Goal: Task Accomplishment & Management: Use online tool/utility

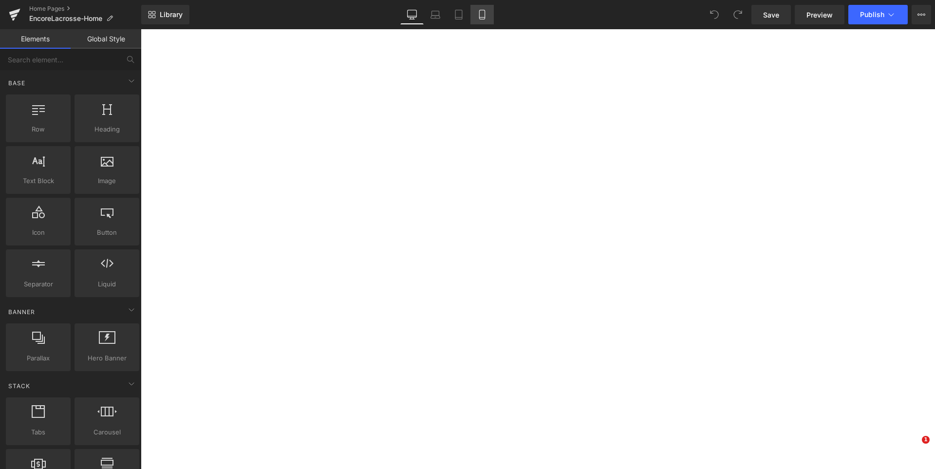
click at [484, 19] on icon at bounding box center [481, 14] width 5 height 9
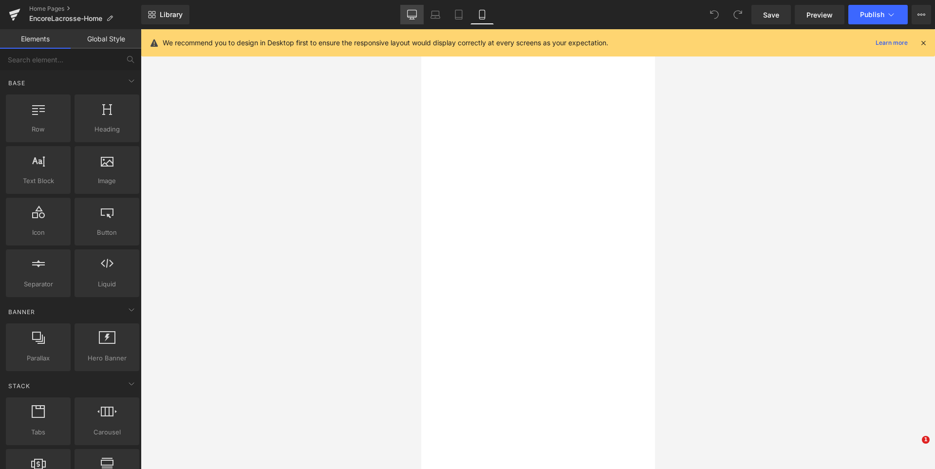
click at [415, 15] on icon at bounding box center [412, 15] width 10 height 10
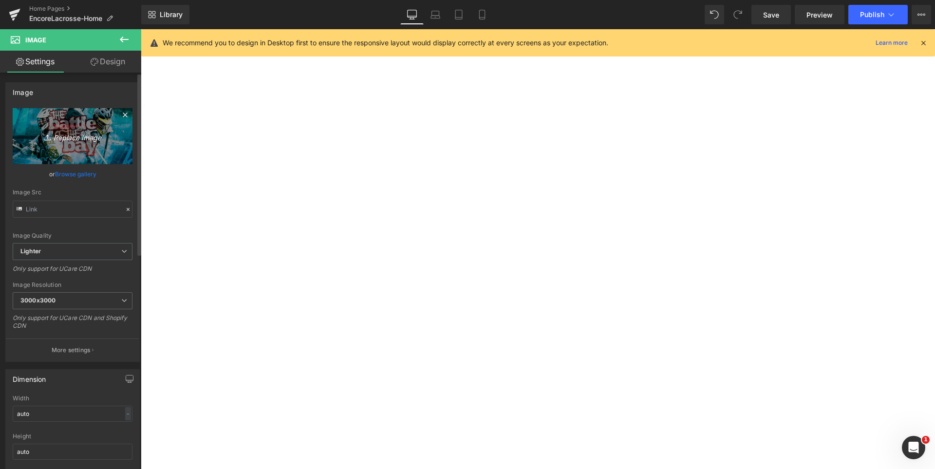
click at [75, 139] on icon "Replace Image" at bounding box center [73, 136] width 78 height 12
type input "C:\fakepath\BOB 2026.jpg"
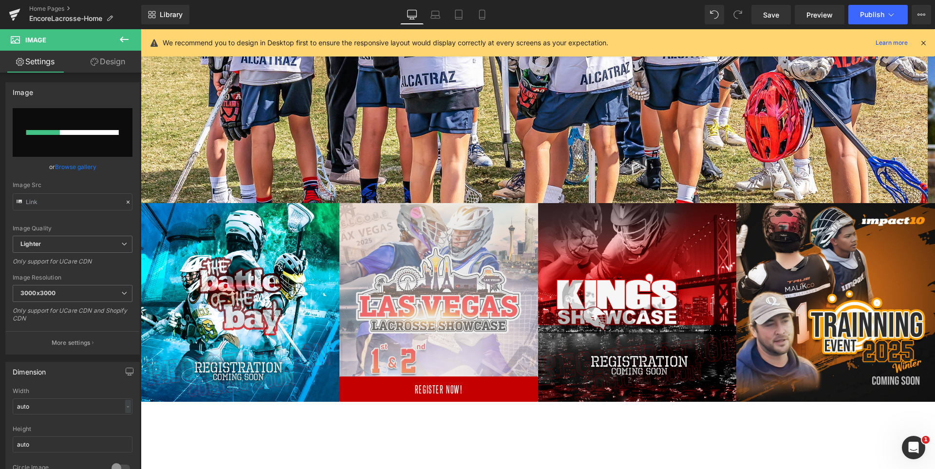
scroll to position [3304, 787]
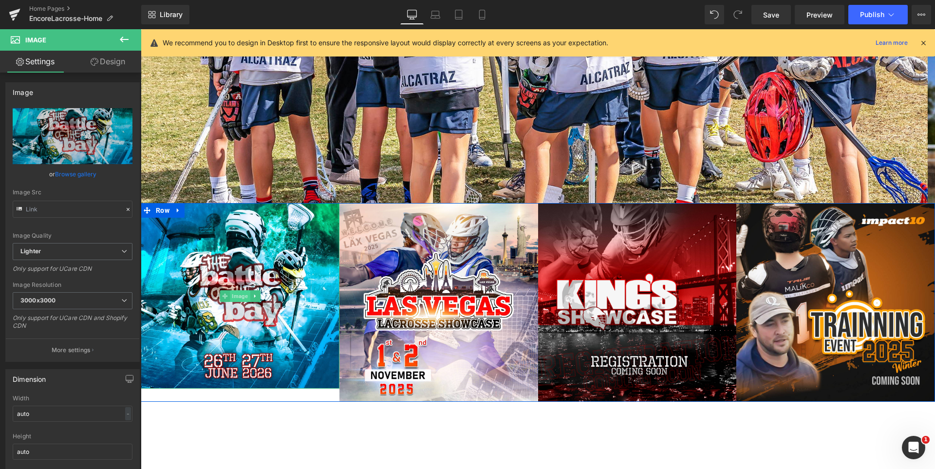
click at [230, 292] on span "Image" at bounding box center [240, 296] width 20 height 12
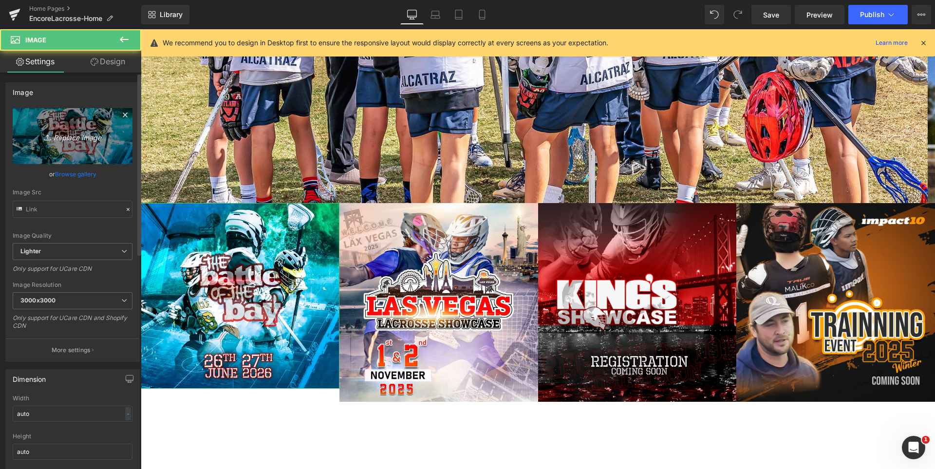
click at [75, 149] on link "Replace Image" at bounding box center [73, 136] width 120 height 56
type input "C:\fakepath\BOB 2026.jpg"
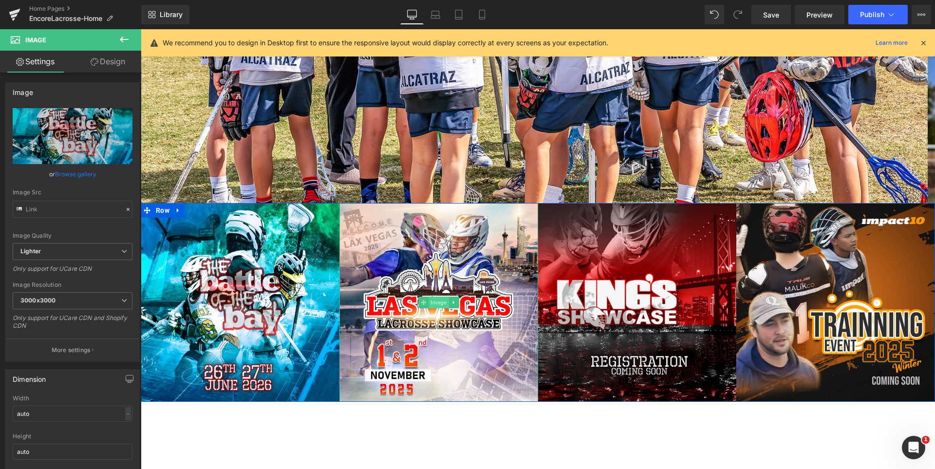
click at [433, 297] on span "Image" at bounding box center [438, 303] width 20 height 12
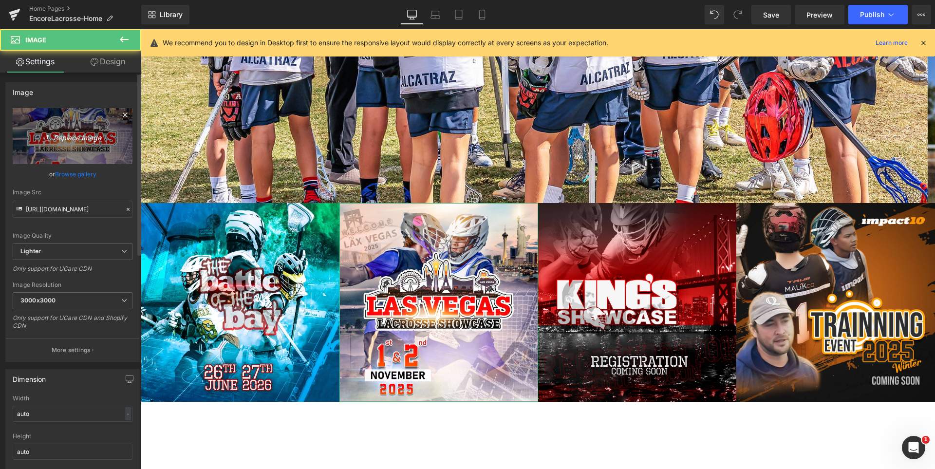
click at [50, 128] on link "Replace Image" at bounding box center [73, 136] width 120 height 56
type input "C:\fakepath\Kings 2026.jpg"
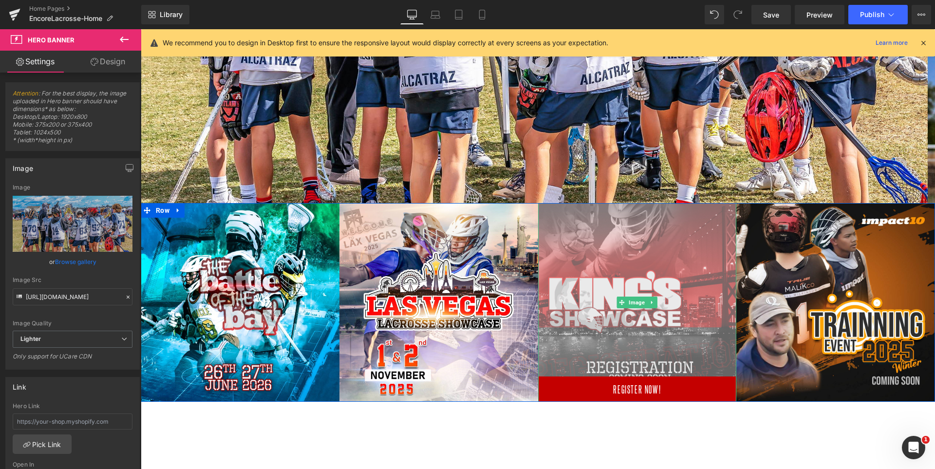
click at [611, 262] on img at bounding box center [637, 302] width 219 height 219
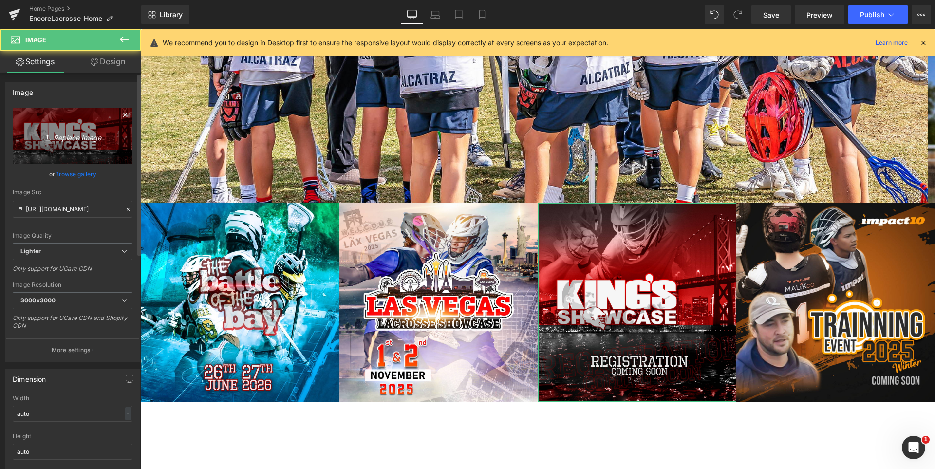
click at [65, 139] on icon "Replace Image" at bounding box center [73, 136] width 78 height 12
type input "C:\fakepath\Kings 2026.jpg"
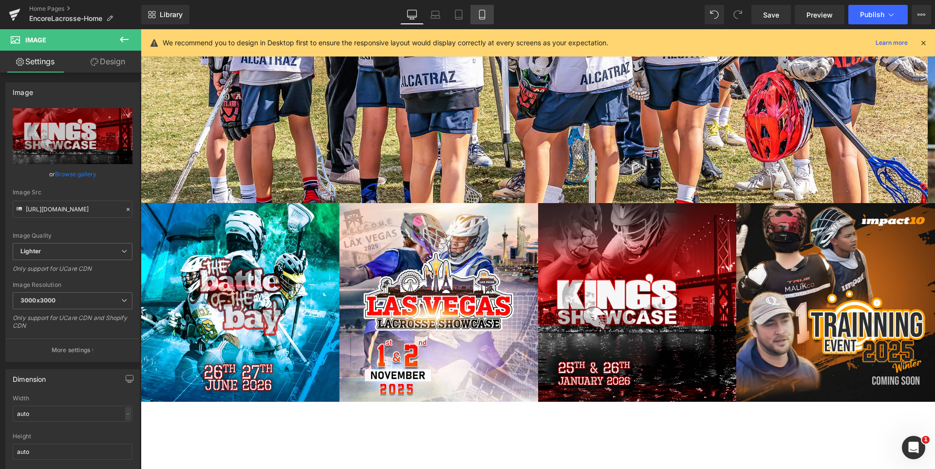
click at [483, 13] on icon at bounding box center [482, 15] width 10 height 10
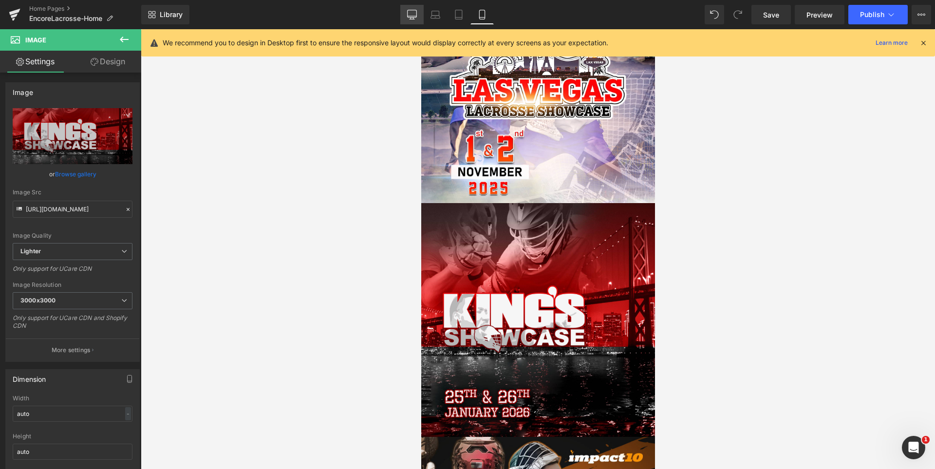
scroll to position [3685, 226]
click at [413, 5] on link "Desktop" at bounding box center [411, 14] width 23 height 19
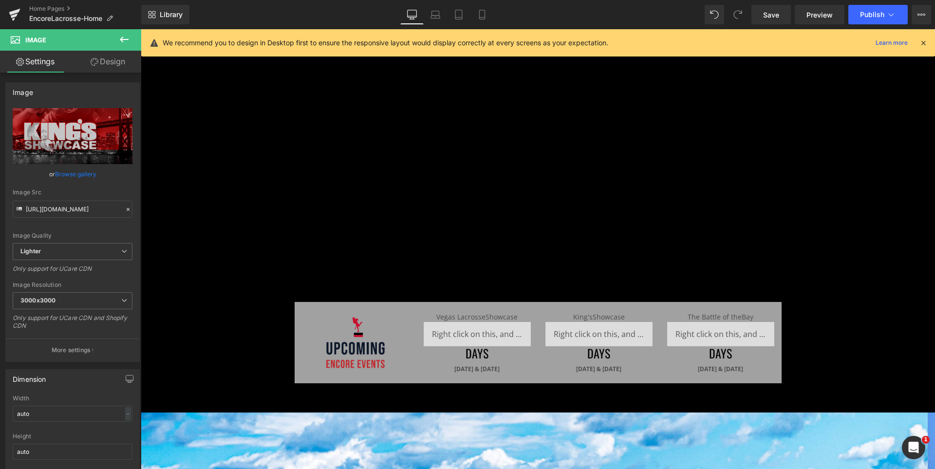
scroll to position [0, 0]
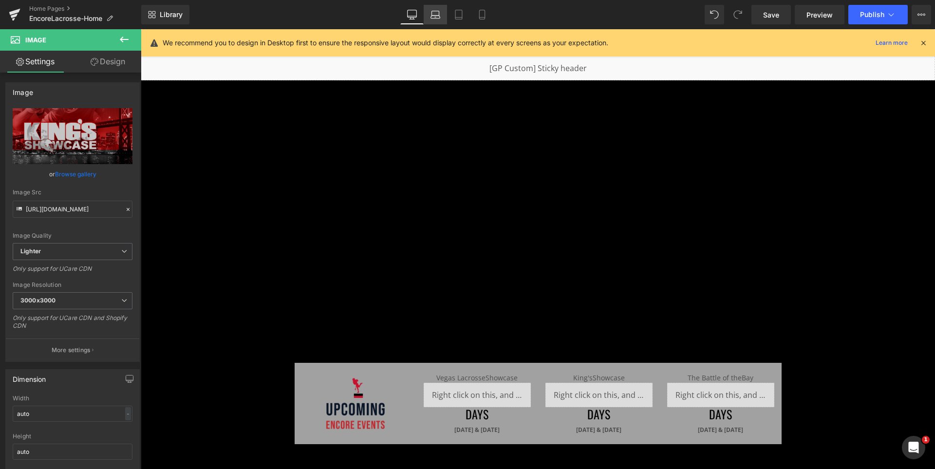
click at [433, 14] on icon at bounding box center [435, 15] width 10 height 10
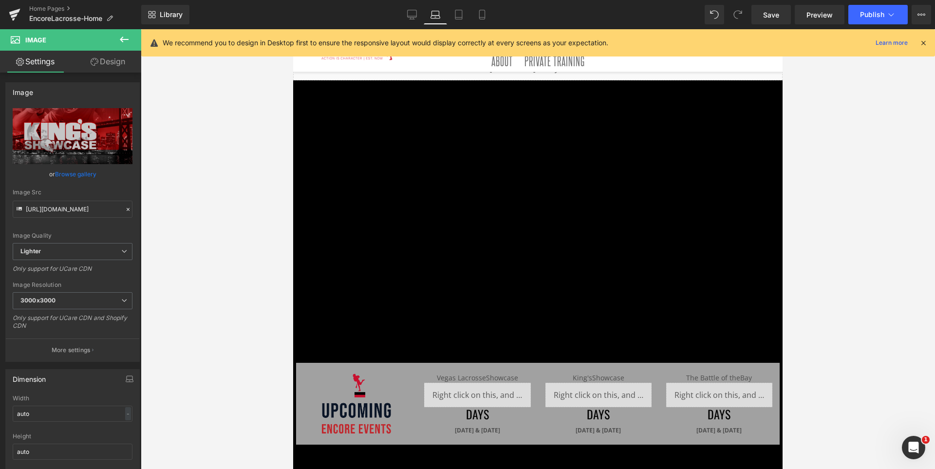
scroll to position [3024, 482]
click at [460, 19] on icon at bounding box center [458, 14] width 7 height 9
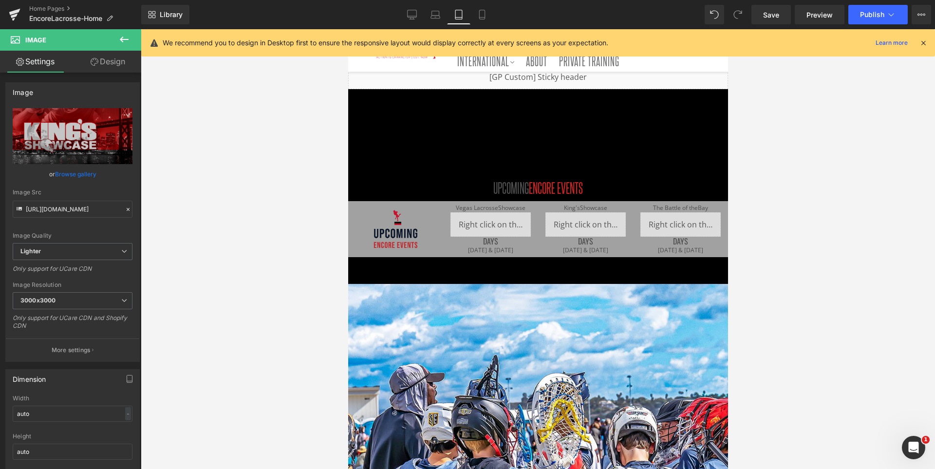
scroll to position [3039, 372]
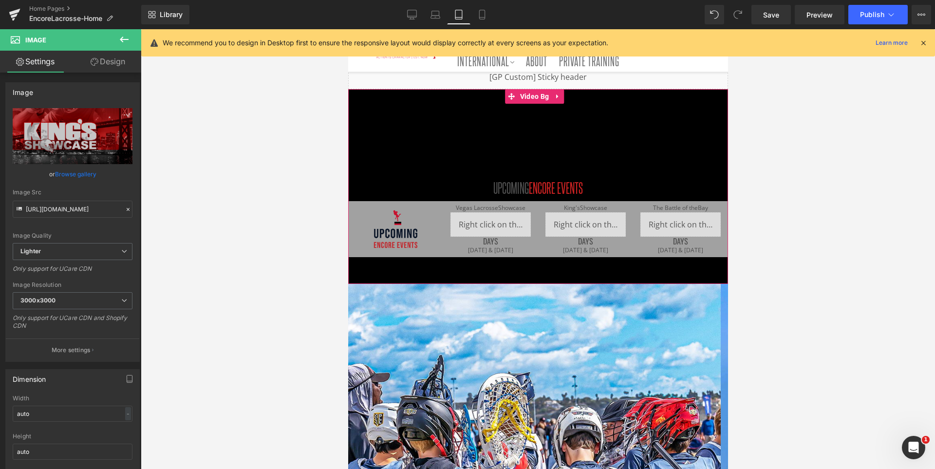
click at [562, 135] on span "upcoming ENCORE EVENTS Heading Row Vegas Showcase Text Block Liquid DAYS Headin…" at bounding box center [538, 186] width 380 height 141
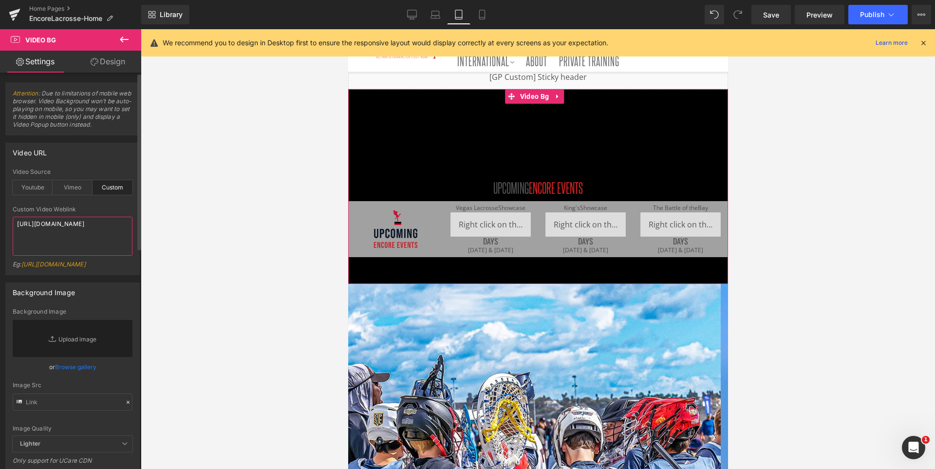
click at [62, 237] on textarea "https://cdn.shopify.com/videos/c/o/v/e592b4dab6374447b5a7252969326de8.mp4" at bounding box center [73, 236] width 120 height 39
click at [483, 19] on icon at bounding box center [481, 14] width 5 height 9
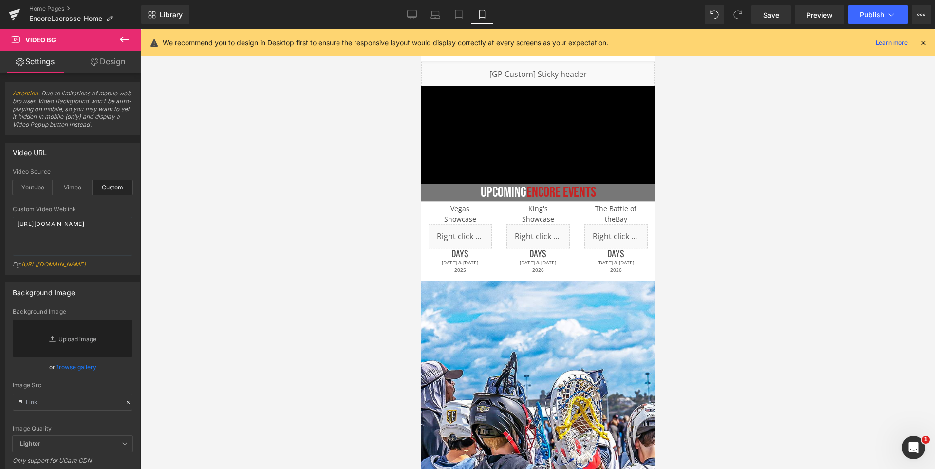
scroll to position [3685, 226]
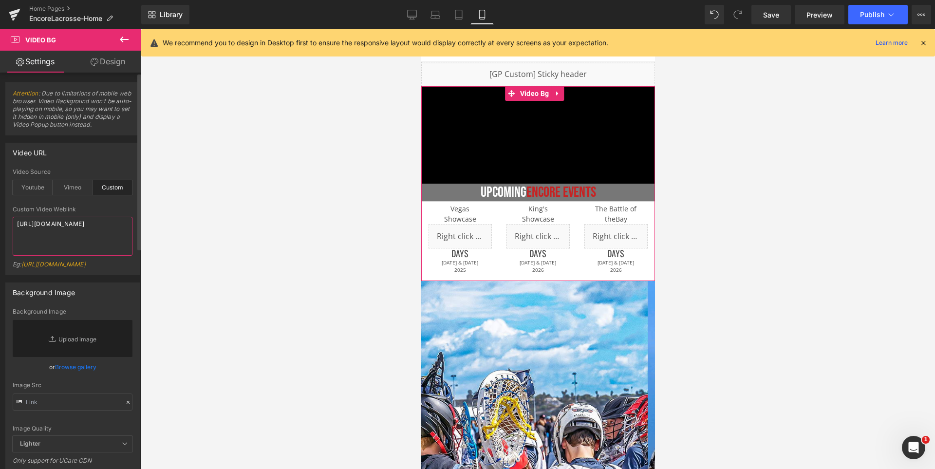
click at [60, 239] on textarea "https://cdn.shopify.com/videos/c/o/v/e592b4dab6374447b5a7252969326de8.mp4" at bounding box center [73, 236] width 120 height 39
type textarea "https://cdn.shopify.com/videos/c/o/v/e592b4dab6374447b5a7252969326de8.mp4"
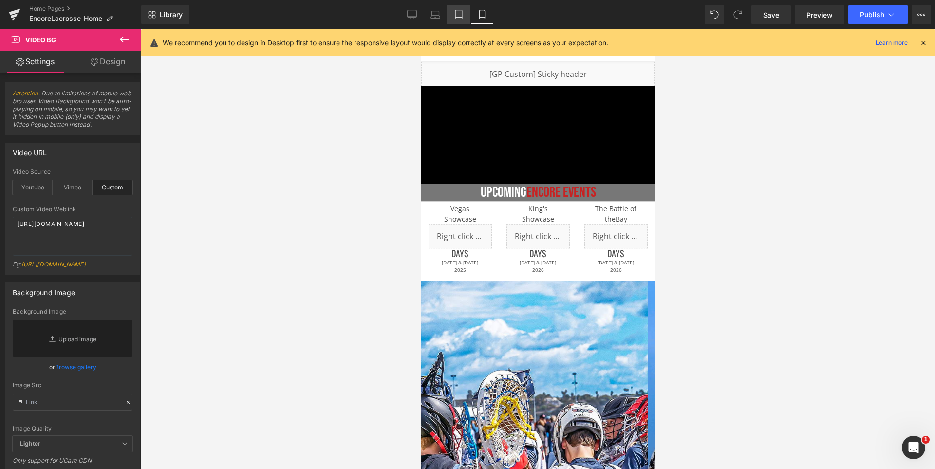
click at [458, 11] on icon at bounding box center [459, 15] width 10 height 10
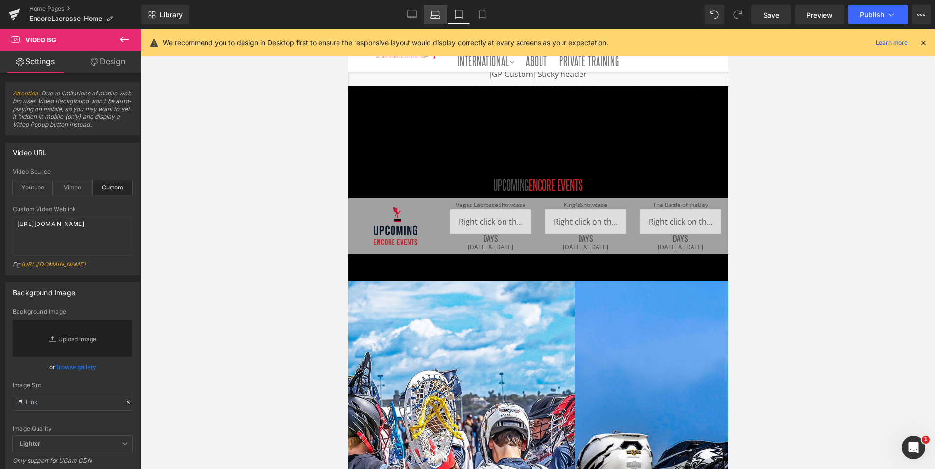
scroll to position [3039, 372]
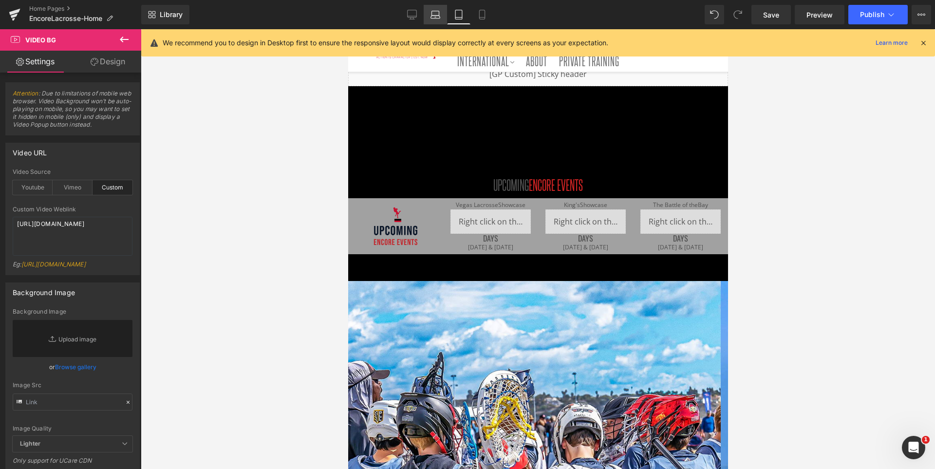
click at [432, 11] on icon at bounding box center [435, 13] width 7 height 4
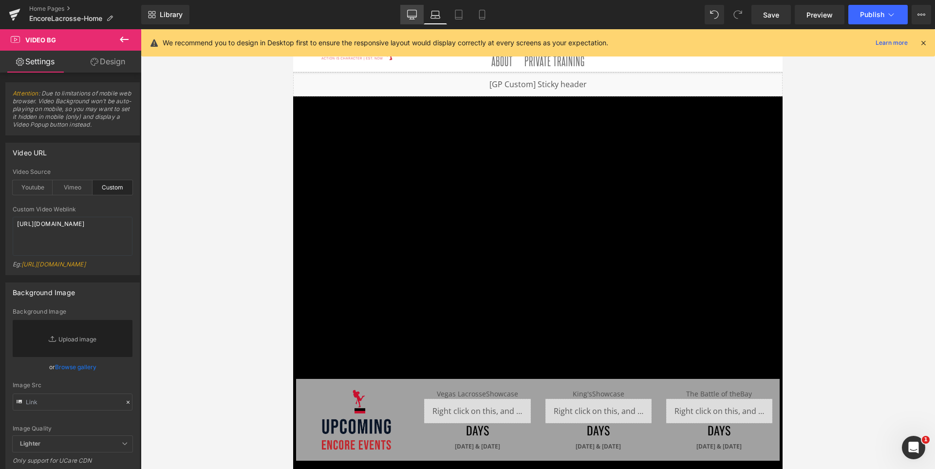
scroll to position [5, 5]
click at [419, 11] on link "Desktop" at bounding box center [411, 14] width 23 height 19
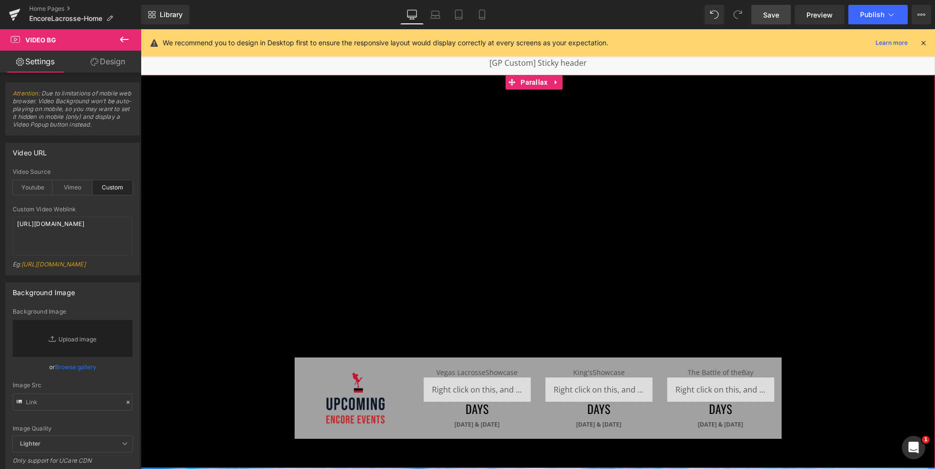
scroll to position [0, 0]
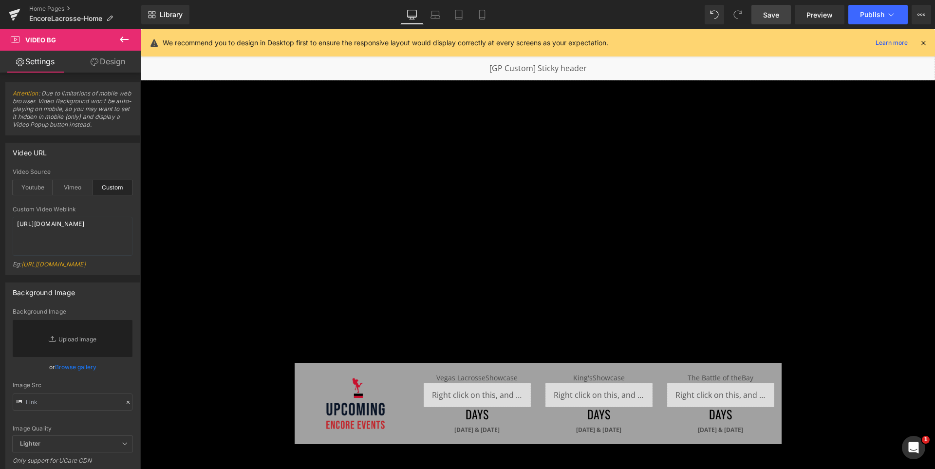
click at [766, 9] on link "Save" at bounding box center [770, 14] width 39 height 19
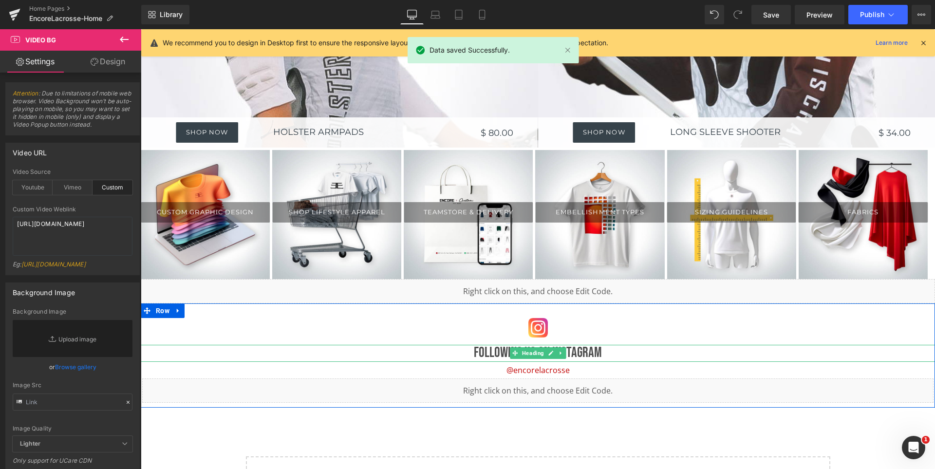
click at [486, 351] on h1 "Following Us On Instagram" at bounding box center [538, 353] width 794 height 17
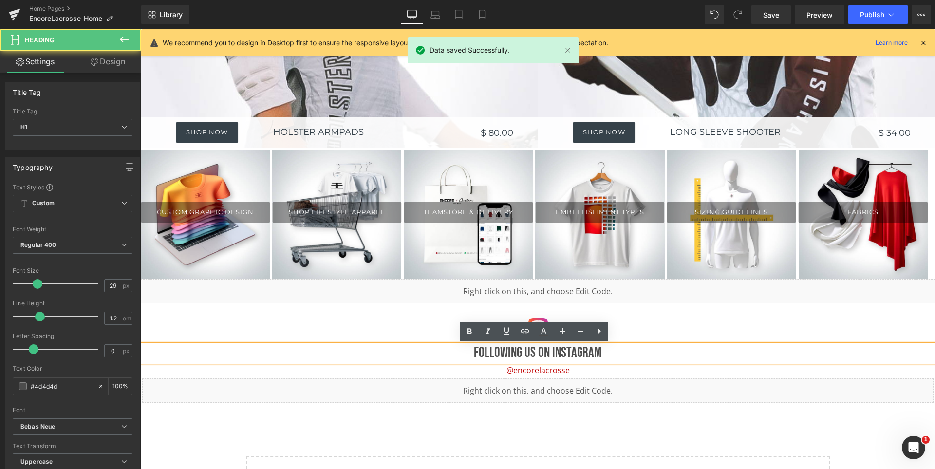
click at [516, 351] on h1 "Following Us On Instagram" at bounding box center [538, 353] width 794 height 17
click at [519, 351] on h1 "Following Us On Instagram" at bounding box center [538, 353] width 794 height 17
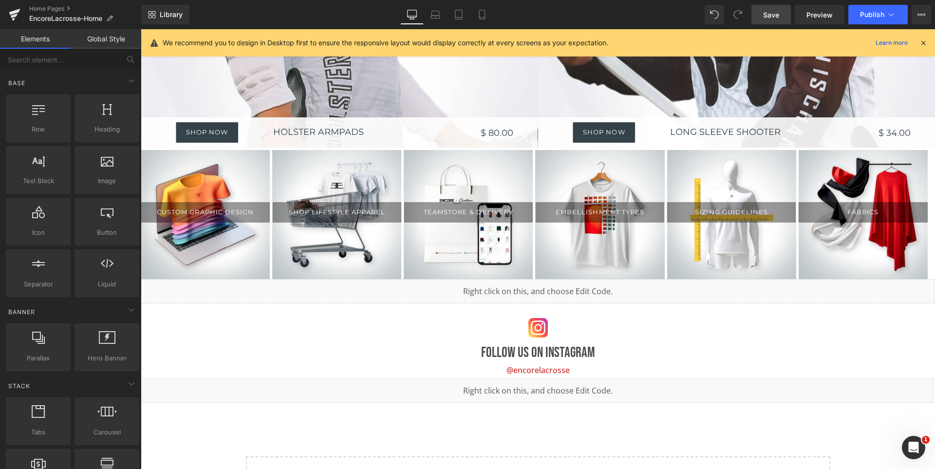
click at [776, 10] on span "Save" at bounding box center [771, 15] width 16 height 10
click at [872, 12] on span "Publish" at bounding box center [872, 15] width 24 height 8
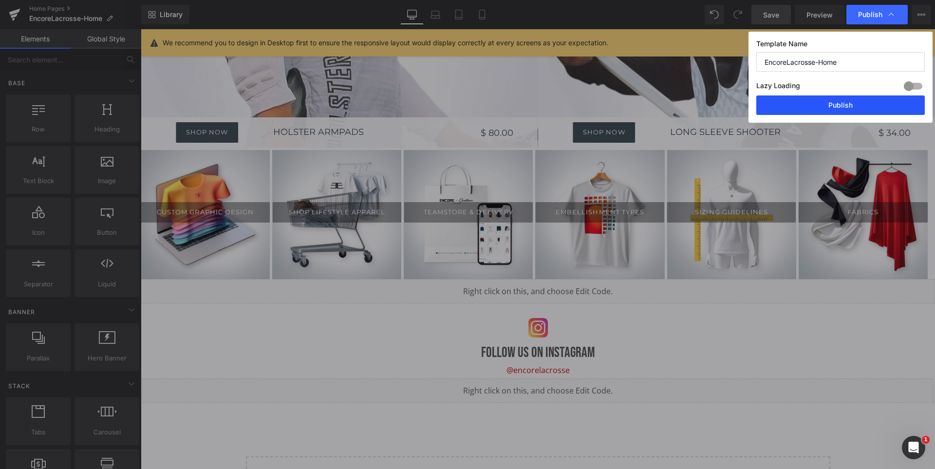
click at [0, 0] on button "Publish" at bounding box center [0, 0] width 0 height 0
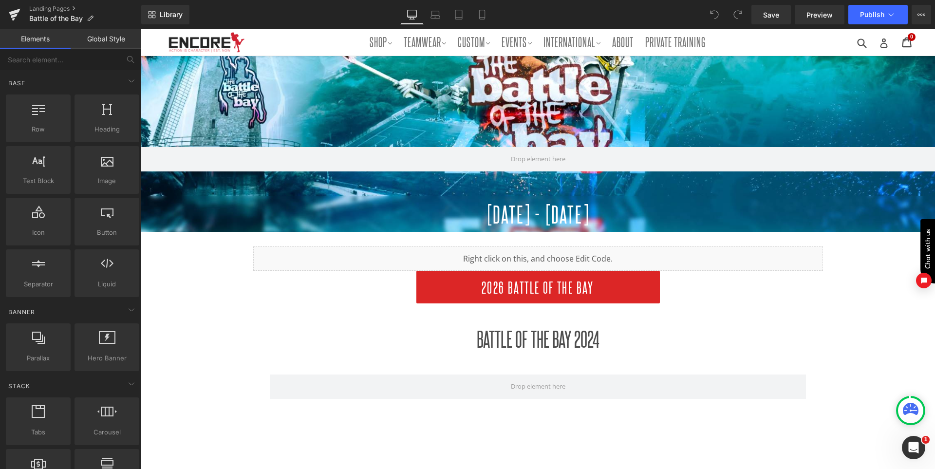
scroll to position [195, 0]
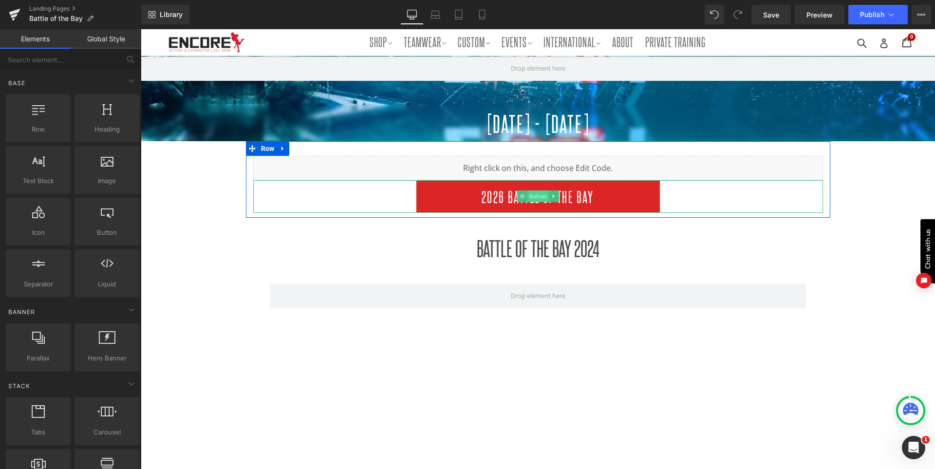
click at [534, 198] on span "Button" at bounding box center [537, 196] width 21 height 12
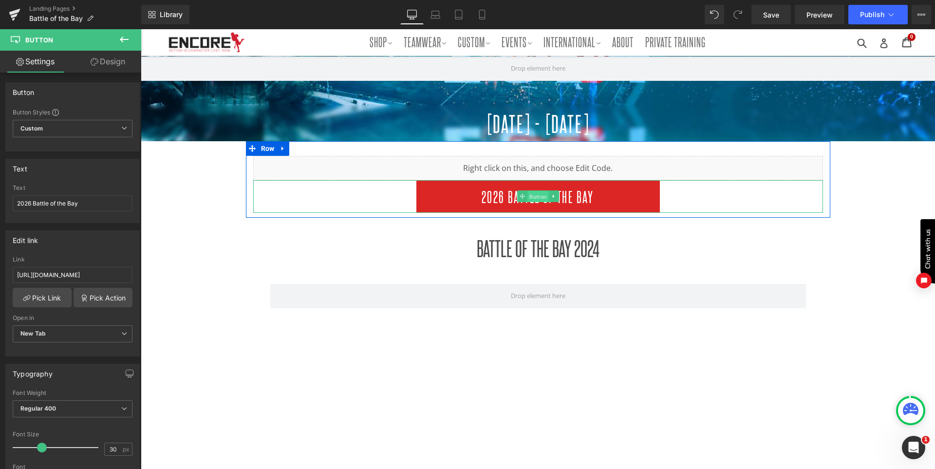
click at [532, 193] on span "Button" at bounding box center [537, 197] width 21 height 12
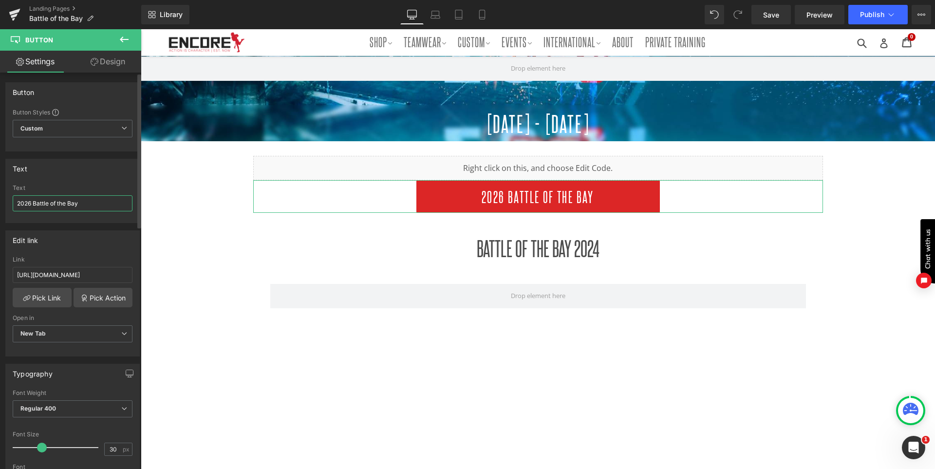
click at [93, 196] on input "2026 Battle of the Bay" at bounding box center [73, 203] width 120 height 16
type input "Register Here"
click at [484, 12] on icon at bounding box center [482, 15] width 10 height 10
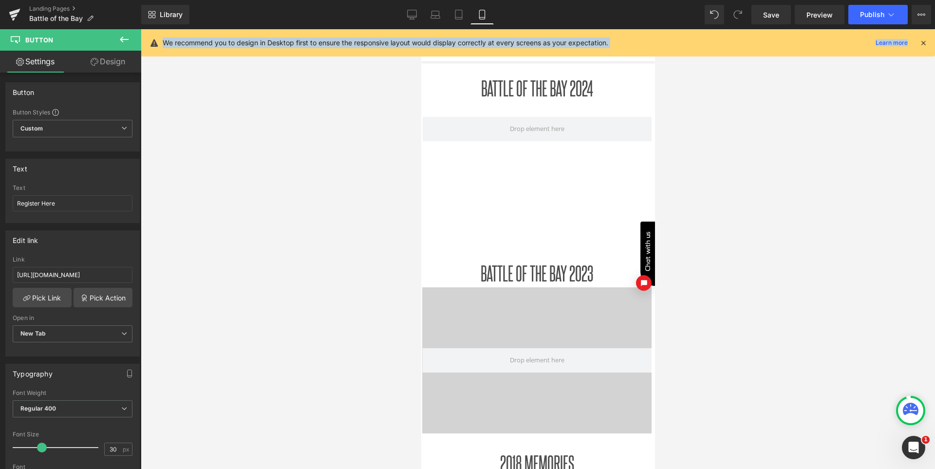
scroll to position [40, 0]
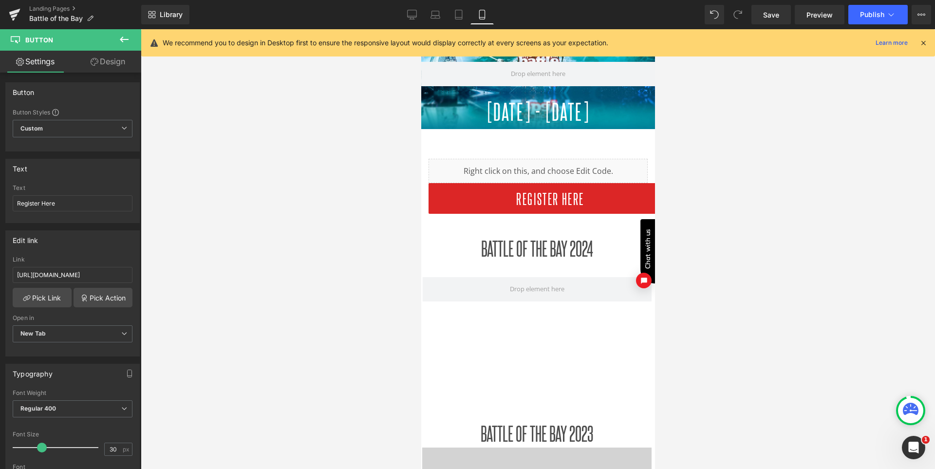
click at [400, 9] on div "Library Mobile Desktop Laptop Tablet Mobile Save Preview Publish Scheduled View…" at bounding box center [538, 14] width 794 height 19
click at [406, 9] on link "Desktop" at bounding box center [411, 14] width 23 height 19
type input "100"
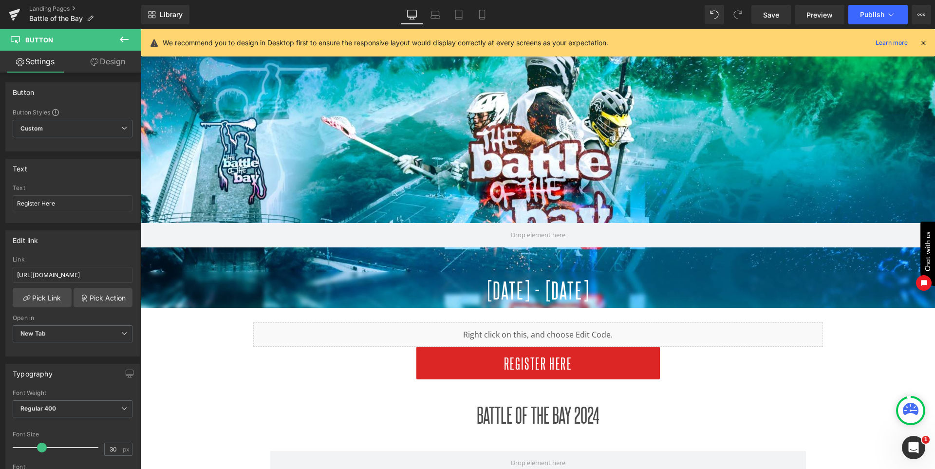
scroll to position [198, 0]
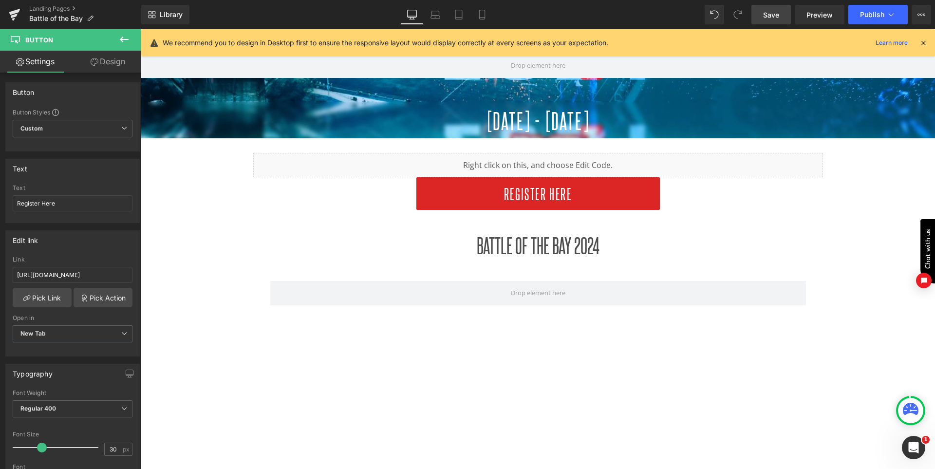
click at [770, 19] on span "Save" at bounding box center [771, 15] width 16 height 10
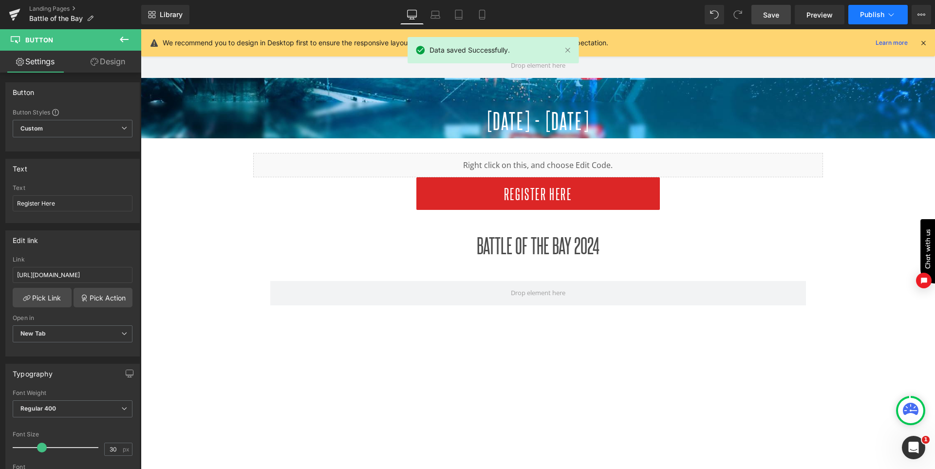
click at [858, 6] on button "Publish" at bounding box center [877, 14] width 59 height 19
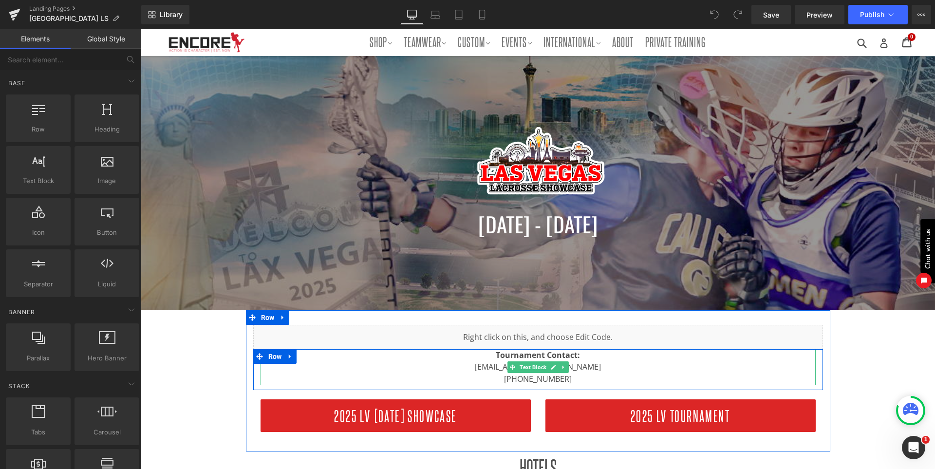
scroll to position [49, 0]
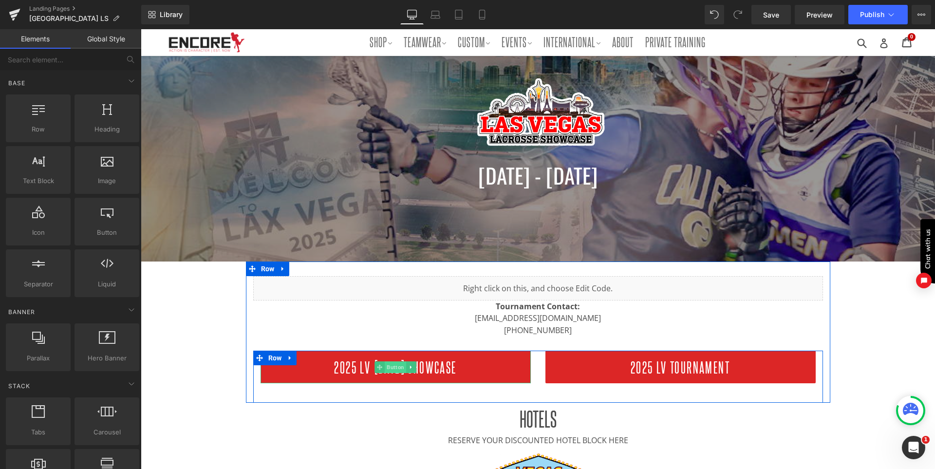
click at [390, 364] on span "Button" at bounding box center [395, 367] width 21 height 12
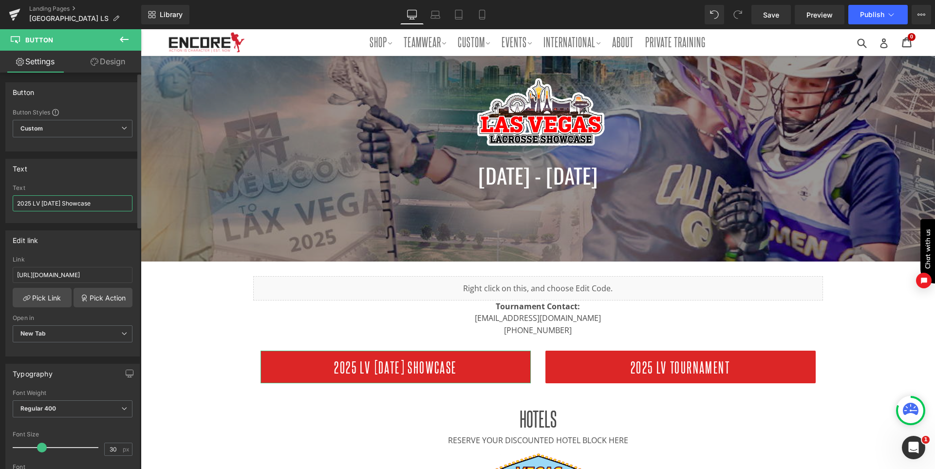
drag, startPoint x: 42, startPoint y: 204, endPoint x: 18, endPoint y: 203, distance: 24.9
click at [18, 203] on input "2025 LV Friday Showcase" at bounding box center [73, 203] width 120 height 16
paste input "Register Here"
type input "Register Here For Friday Showcase"
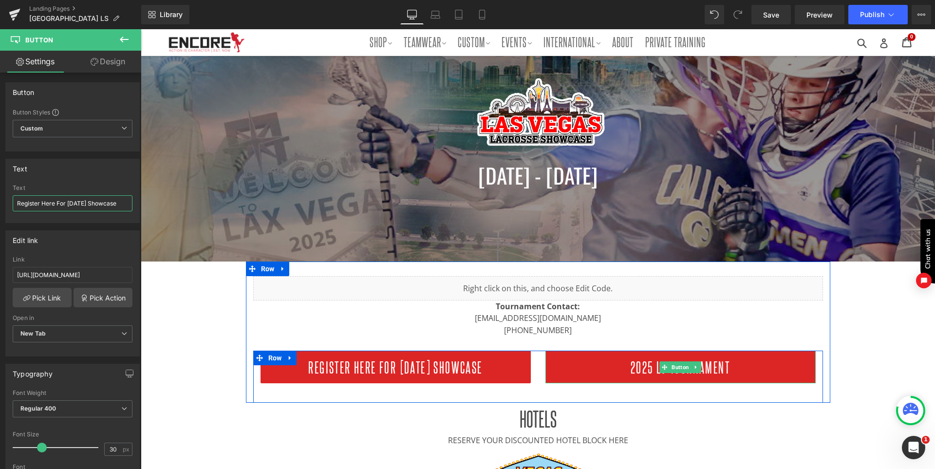
drag, startPoint x: 685, startPoint y: 371, endPoint x: 626, endPoint y: 329, distance: 72.4
click at [685, 371] on span "Button" at bounding box center [679, 367] width 21 height 12
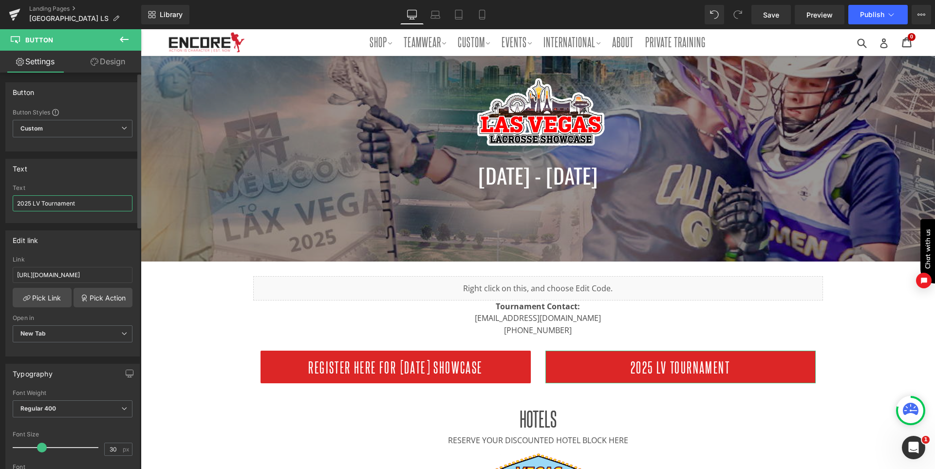
drag, startPoint x: 18, startPoint y: 205, endPoint x: 31, endPoint y: 203, distance: 13.4
click at [31, 203] on input "2025 LV Tournament" at bounding box center [73, 203] width 120 height 16
paste input "Register Here"
type input "Register Here for Tournament"
click at [435, 19] on link "Laptop" at bounding box center [435, 14] width 23 height 19
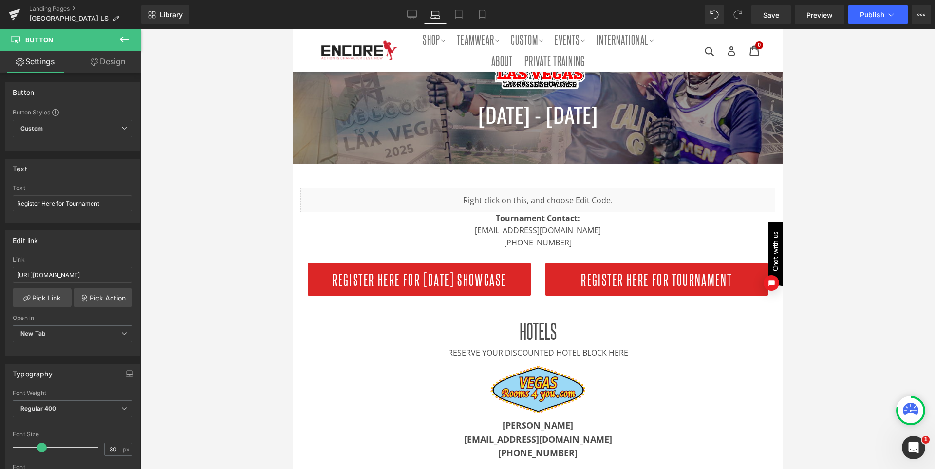
scroll to position [134, 0]
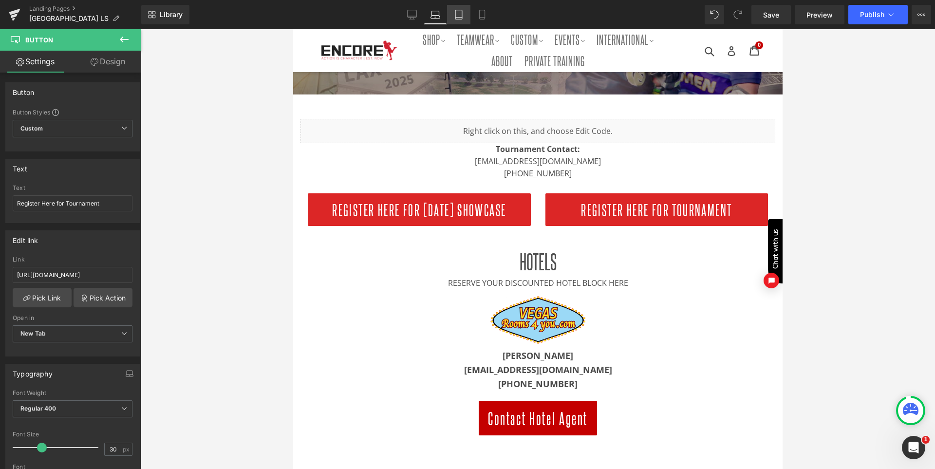
click at [458, 16] on icon at bounding box center [459, 15] width 10 height 10
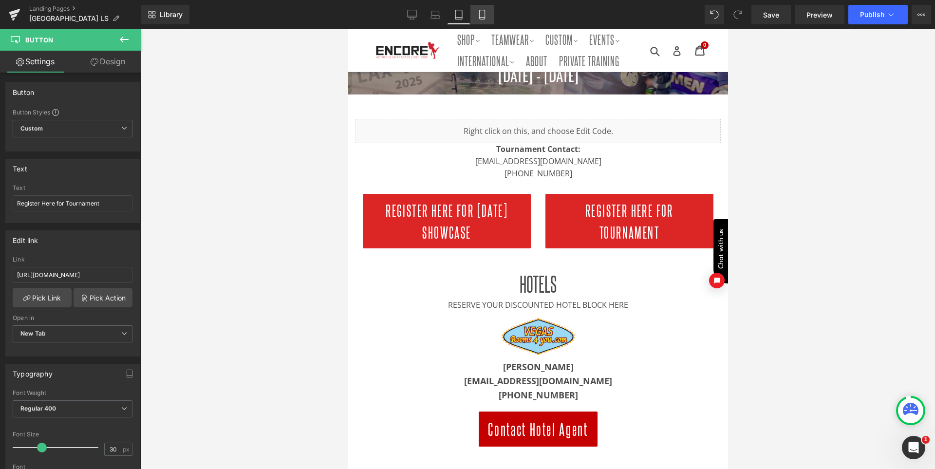
click at [489, 16] on link "Mobile" at bounding box center [481, 14] width 23 height 19
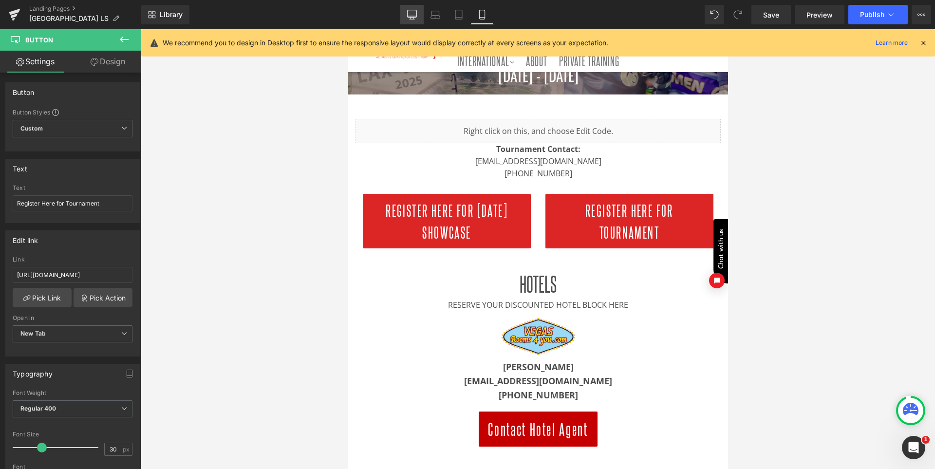
scroll to position [180, 0]
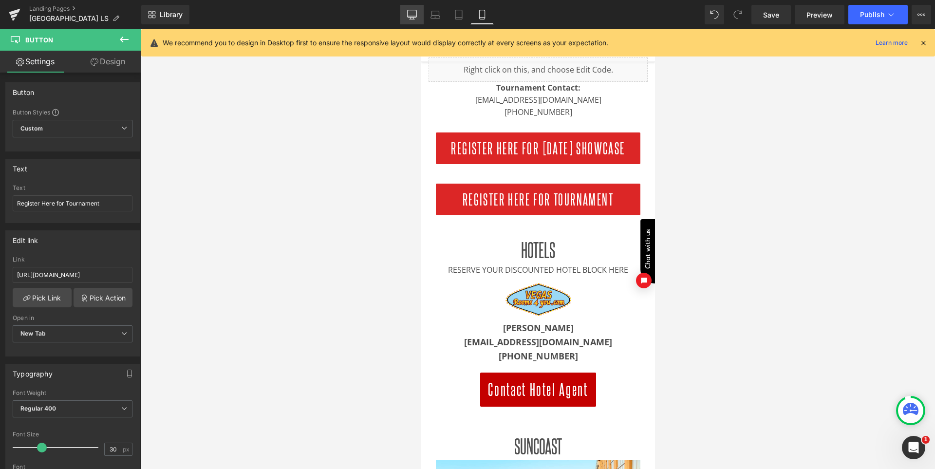
click at [407, 10] on link "Desktop" at bounding box center [411, 14] width 23 height 19
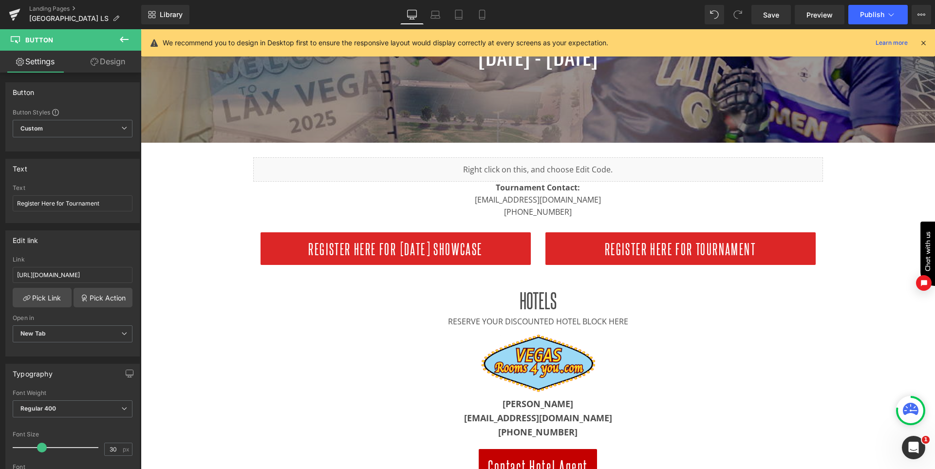
scroll to position [222, 0]
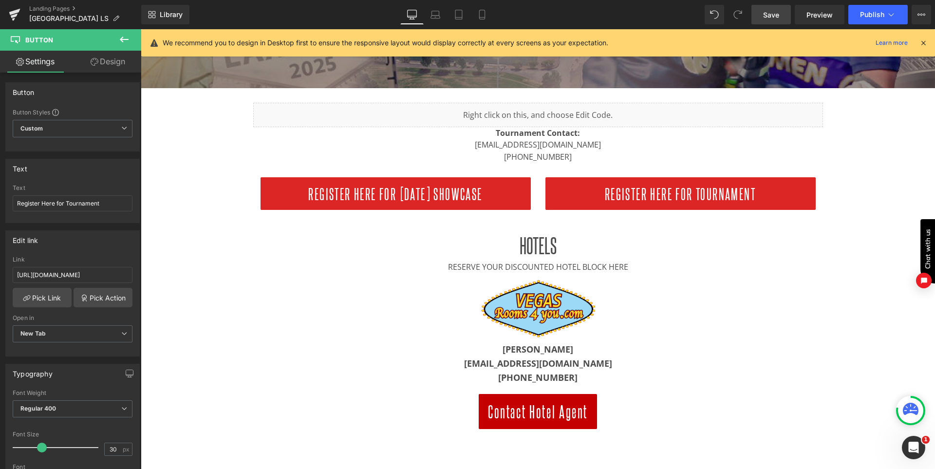
drag, startPoint x: 772, startPoint y: 13, endPoint x: 679, endPoint y: 95, distance: 124.1
click at [772, 13] on span "Save" at bounding box center [771, 15] width 16 height 10
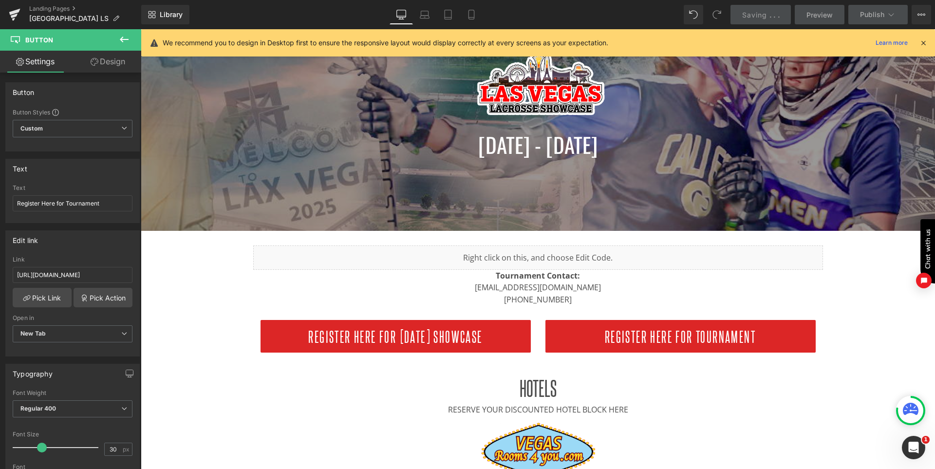
scroll to position [76, 0]
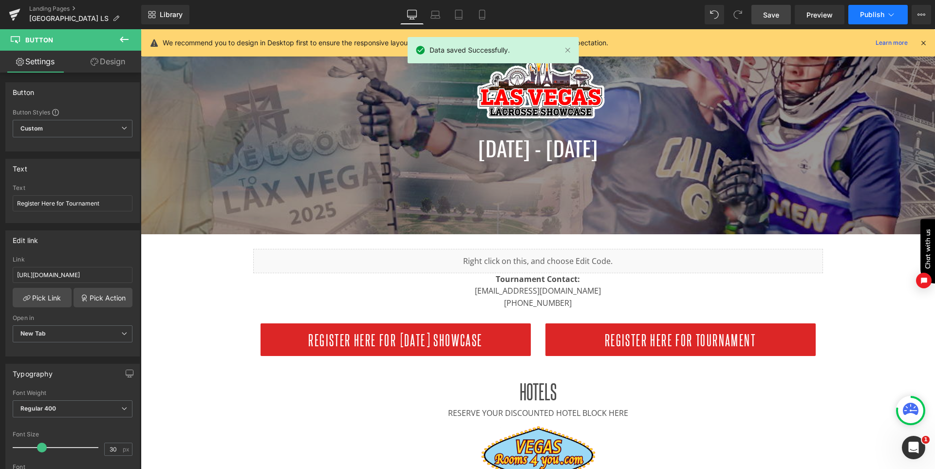
click at [870, 11] on span "Publish" at bounding box center [872, 15] width 24 height 8
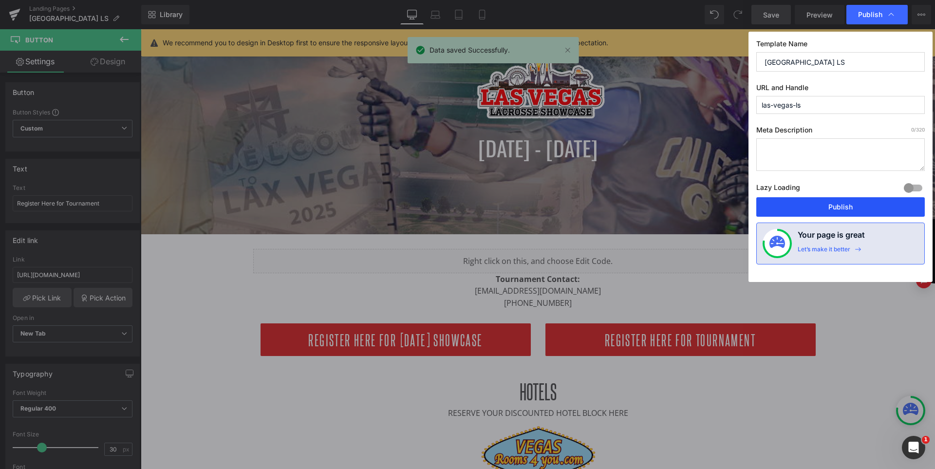
drag, startPoint x: 846, startPoint y: 206, endPoint x: 688, endPoint y: 177, distance: 160.4
click at [0, 0] on button "Publish" at bounding box center [0, 0] width 0 height 0
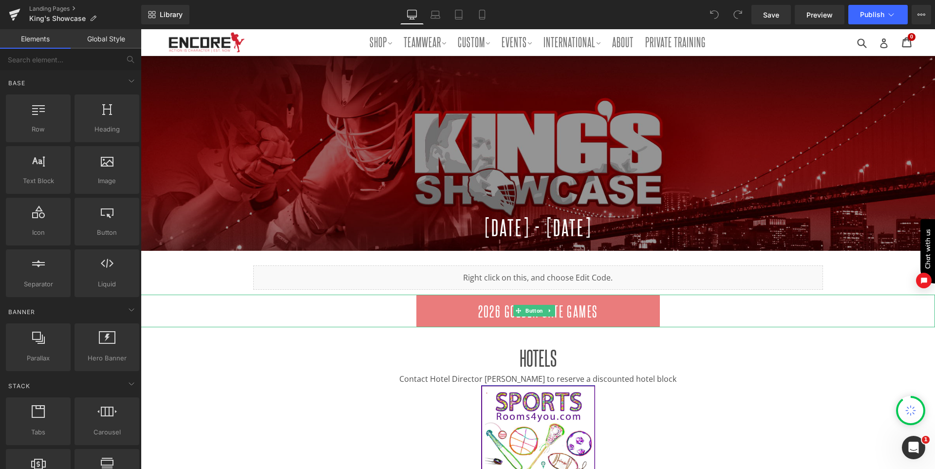
click at [538, 311] on span "Button" at bounding box center [533, 311] width 21 height 12
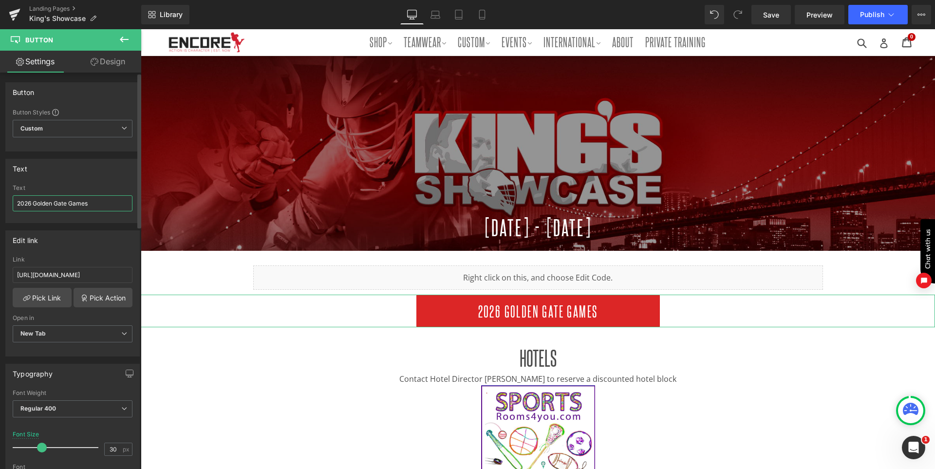
click at [97, 205] on input "2026 Golden Gate Games" at bounding box center [73, 203] width 120 height 16
paste input "Register Here"
type input "Register Here"
drag, startPoint x: 87, startPoint y: 177, endPoint x: 109, endPoint y: 168, distance: 24.1
click at [87, 177] on div "Text" at bounding box center [72, 168] width 133 height 19
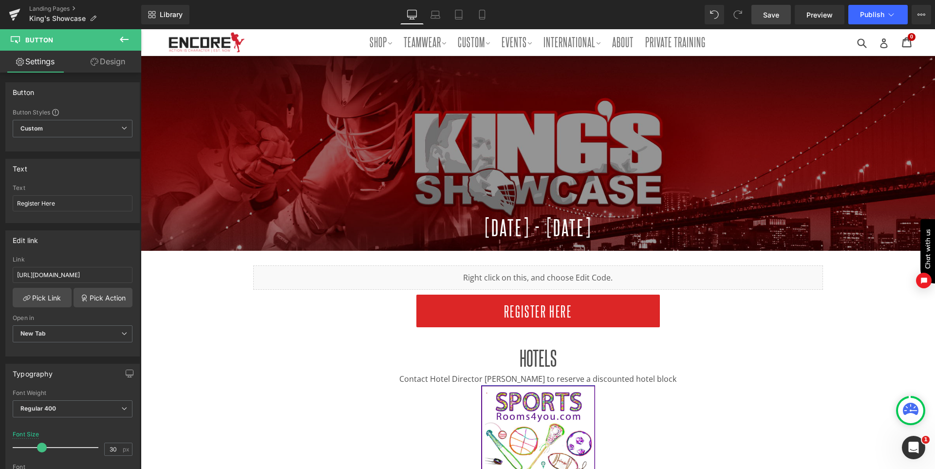
click at [773, 17] on span "Save" at bounding box center [771, 15] width 16 height 10
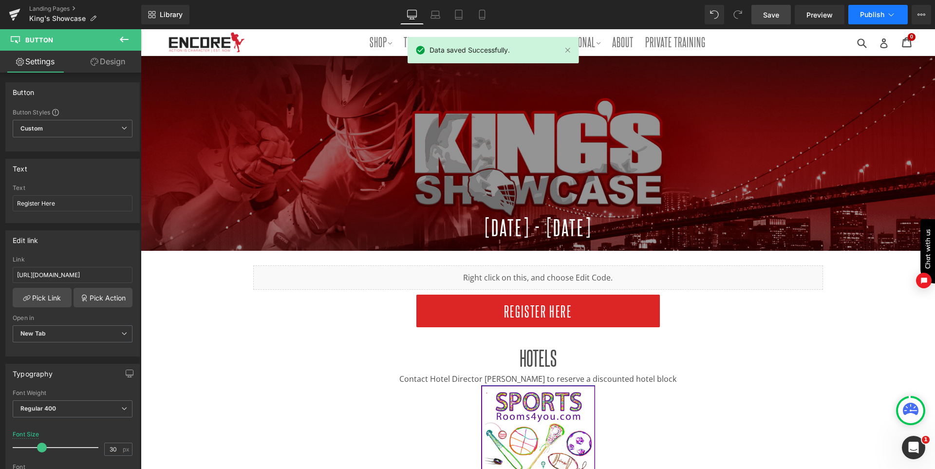
click at [870, 15] on span "Publish" at bounding box center [872, 15] width 24 height 8
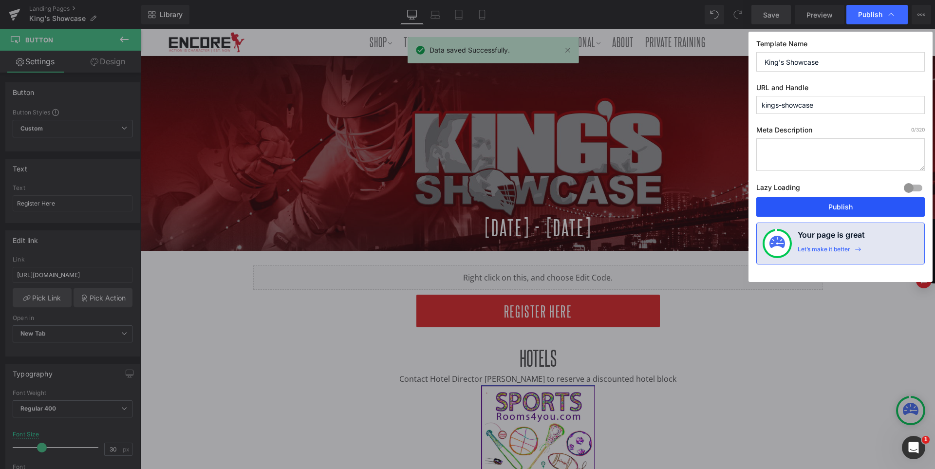
click at [0, 0] on button "Publish" at bounding box center [0, 0] width 0 height 0
